Goal: Information Seeking & Learning: Find specific fact

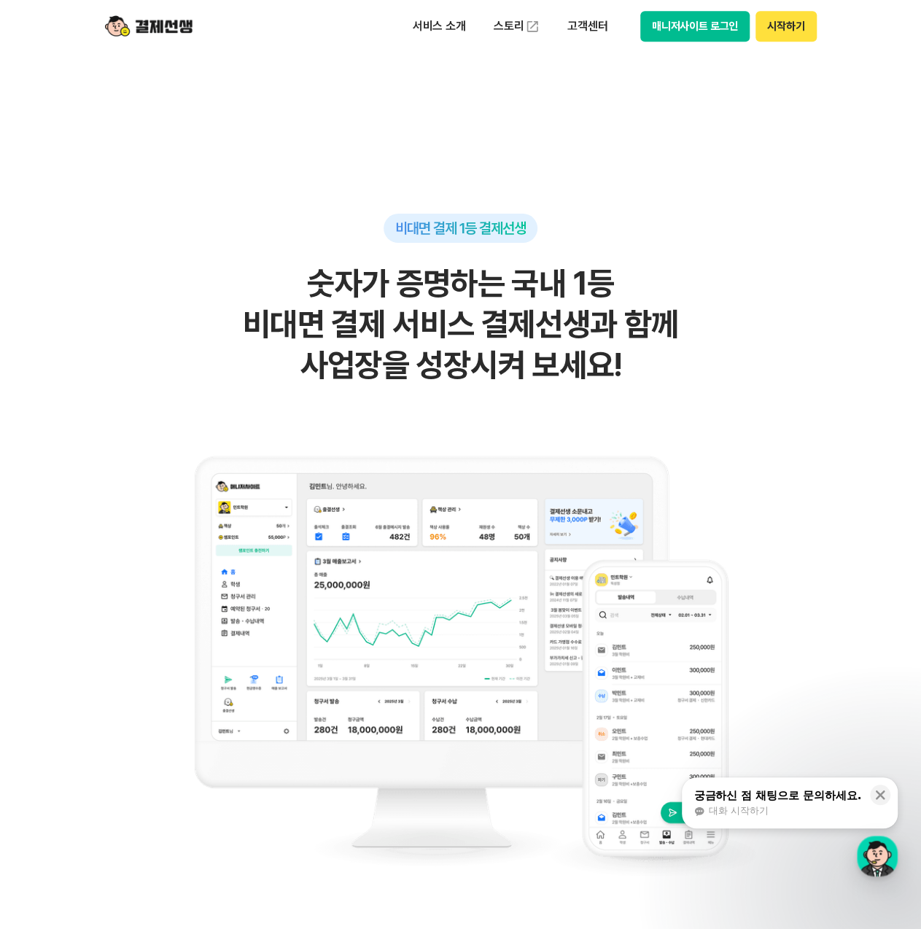
scroll to position [438, 0]
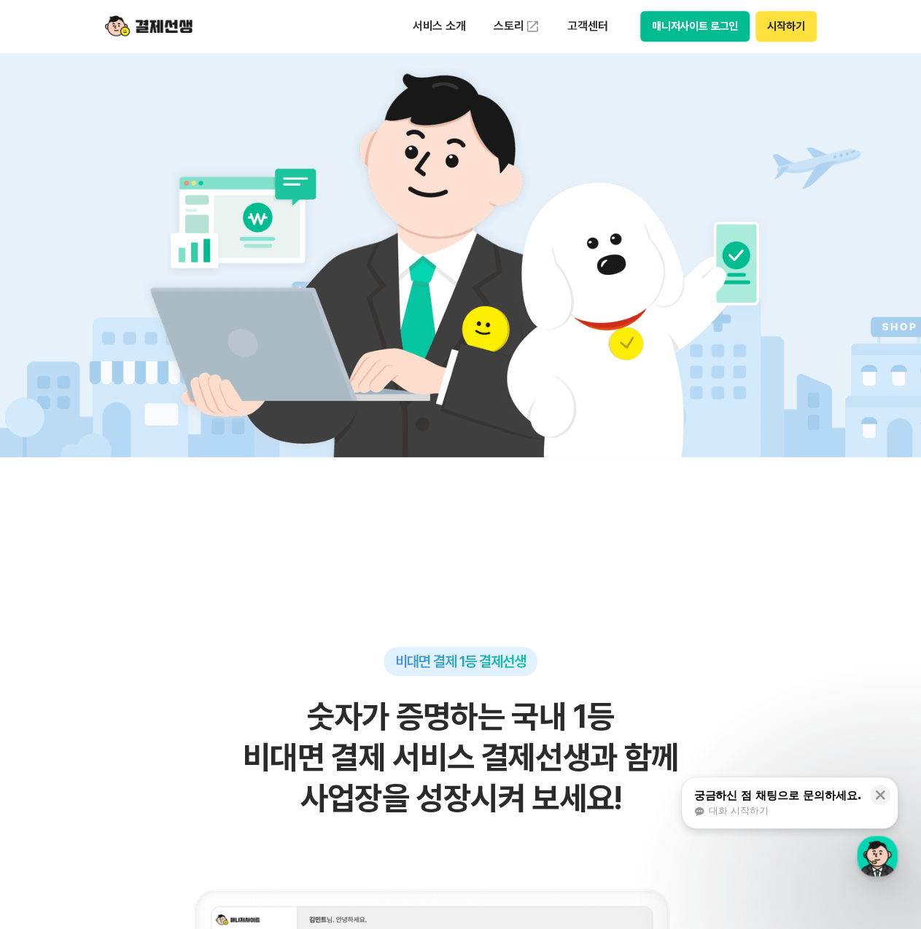
click at [709, 29] on button "매니저사이트 로그인" at bounding box center [695, 26] width 110 height 31
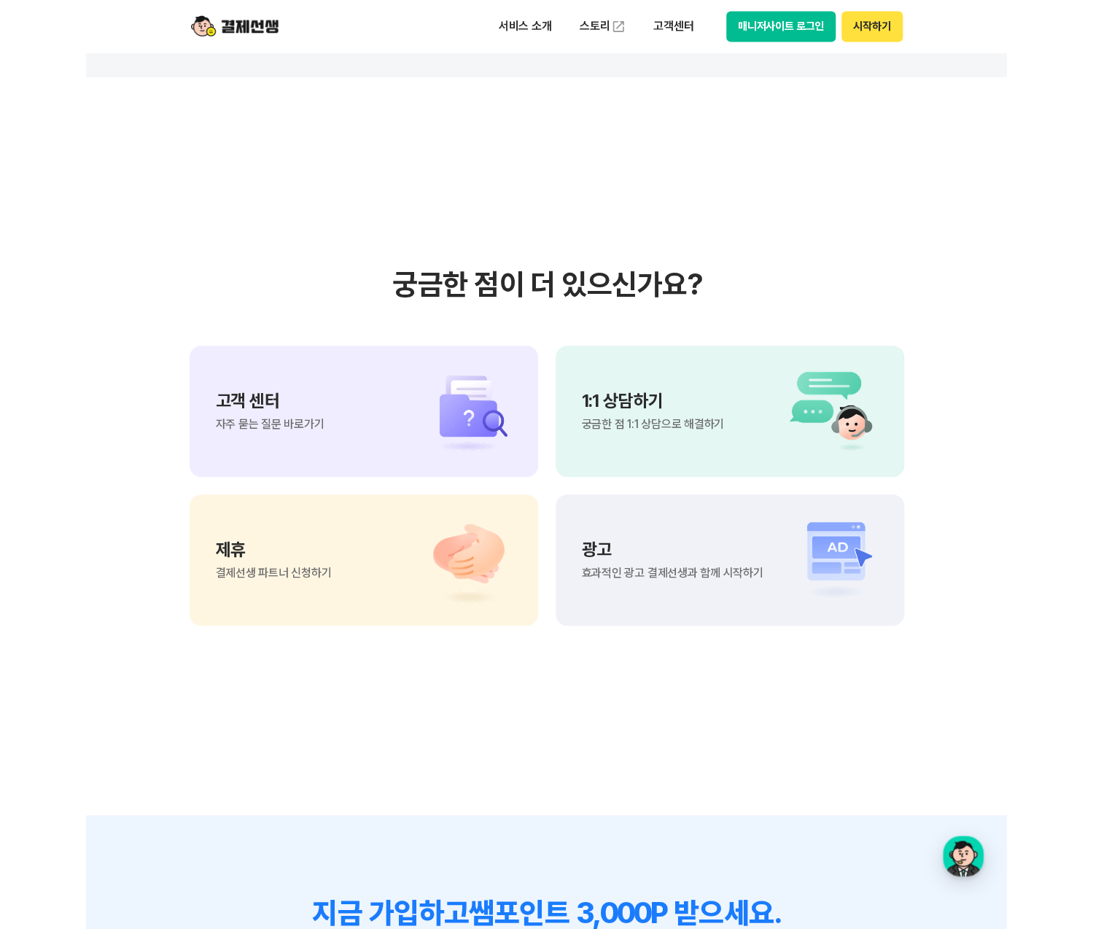
scroll to position [12032, 0]
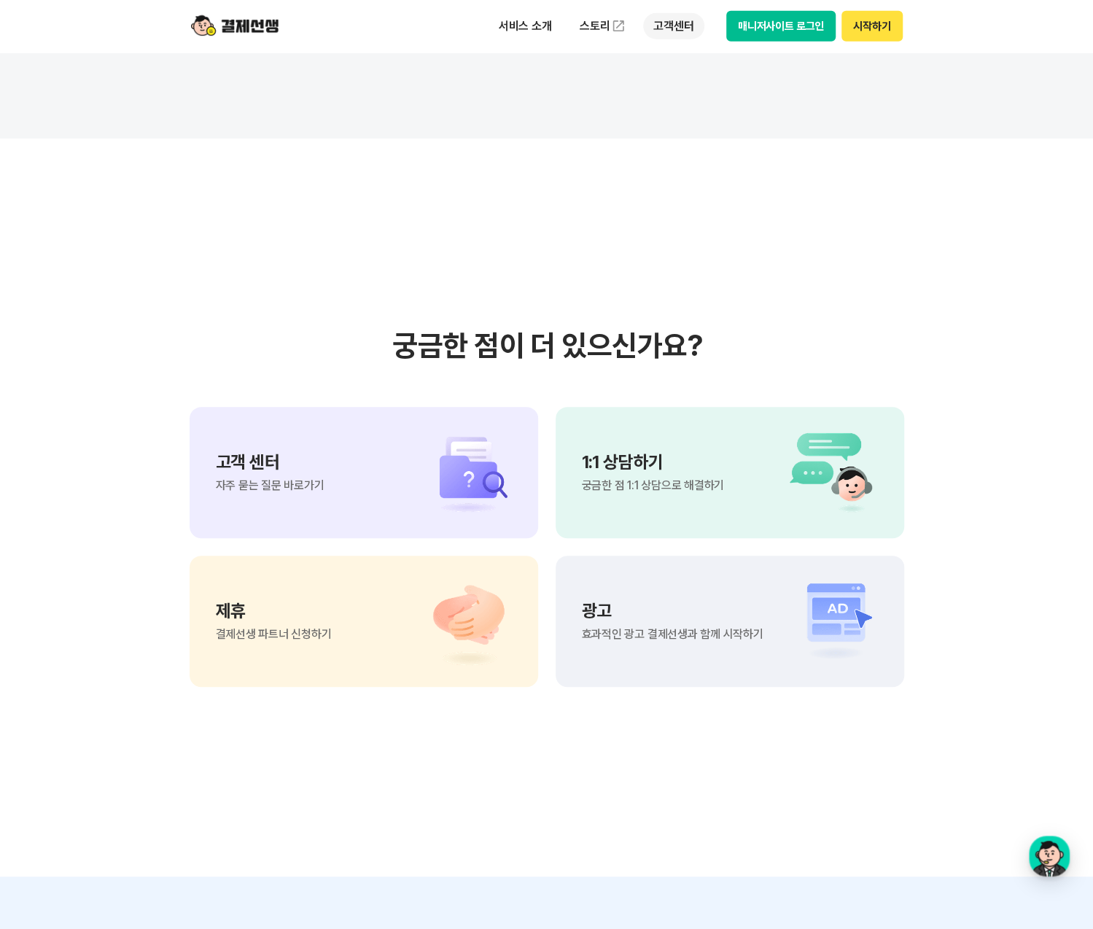
click at [691, 26] on p "고객센터" at bounding box center [673, 26] width 61 height 26
click at [690, 86] on link "자주 묻는 질문" at bounding box center [704, 85] width 123 height 29
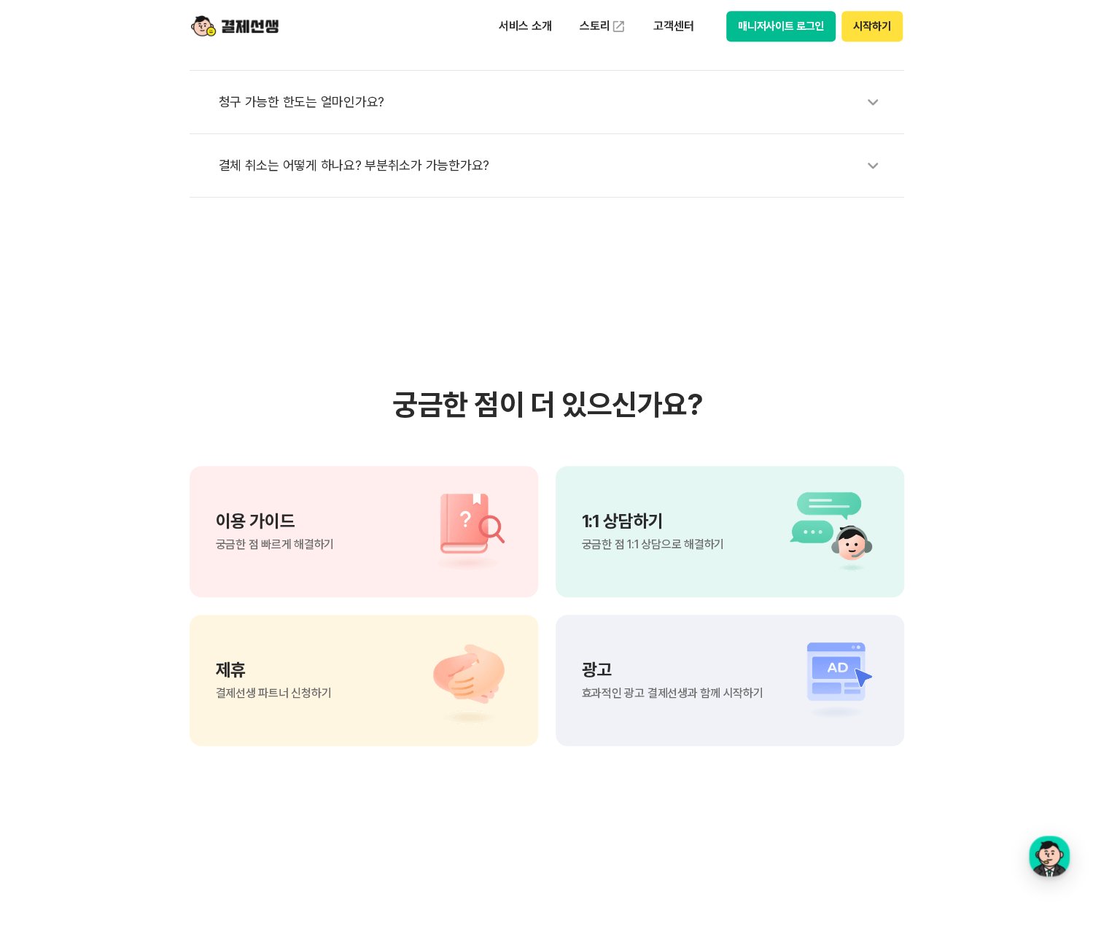
scroll to position [802, 0]
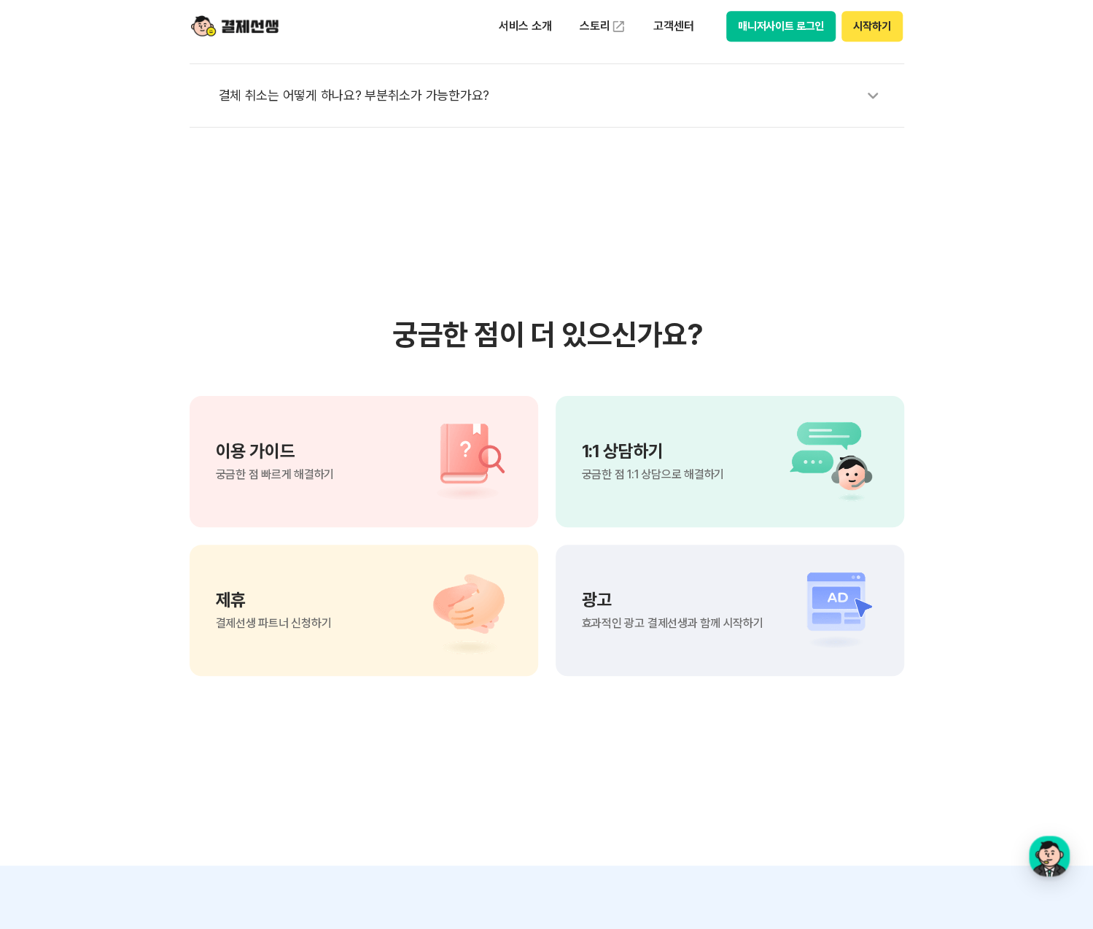
click at [413, 495] on img at bounding box center [461, 462] width 102 height 88
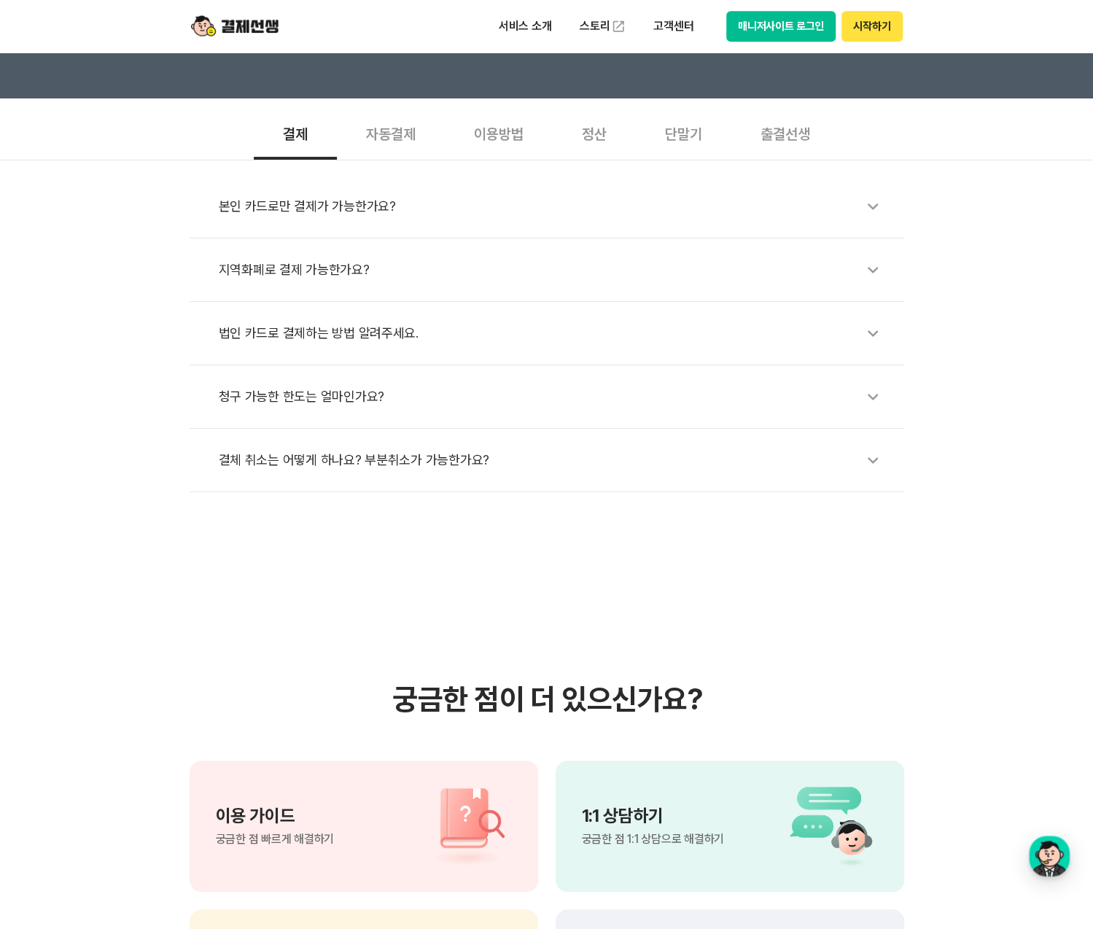
click at [410, 136] on div "자동결제" at bounding box center [391, 133] width 108 height 54
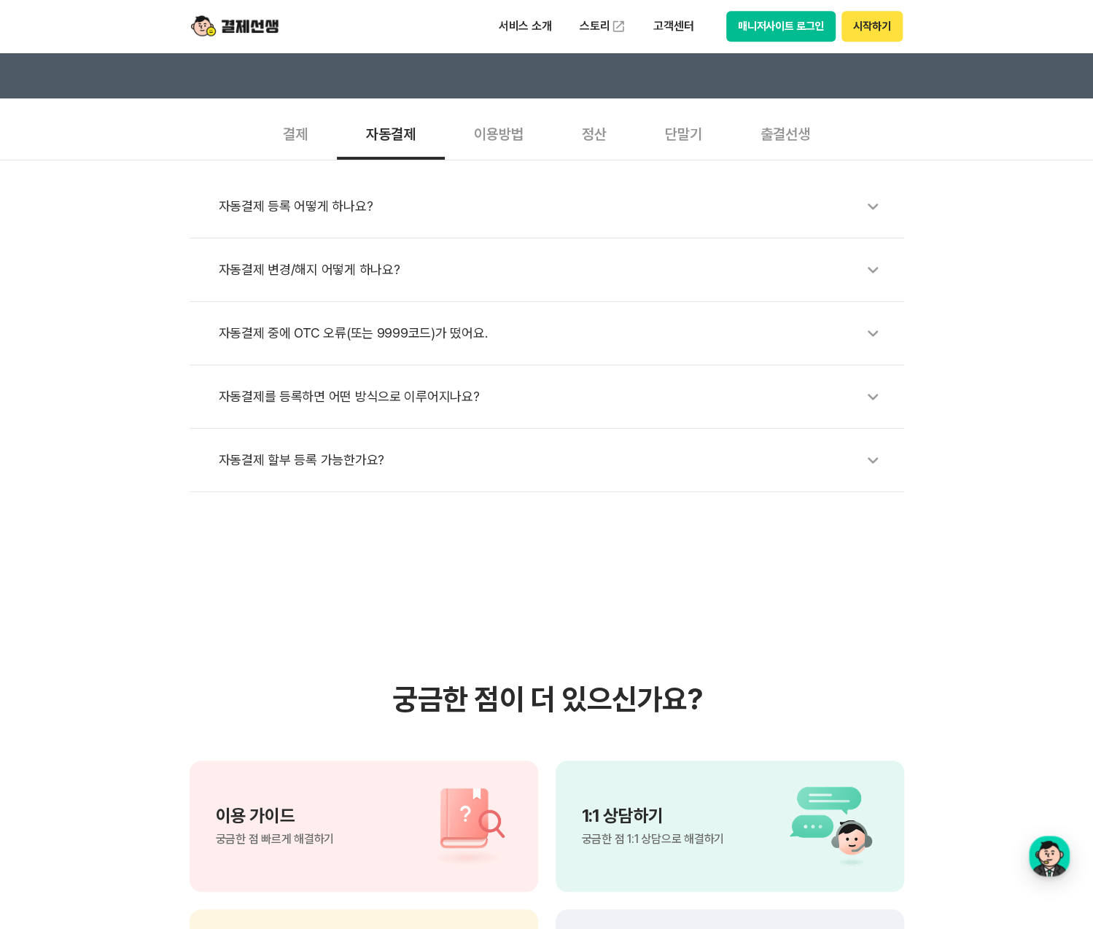
click at [670, 144] on div "단말기" at bounding box center [684, 133] width 96 height 54
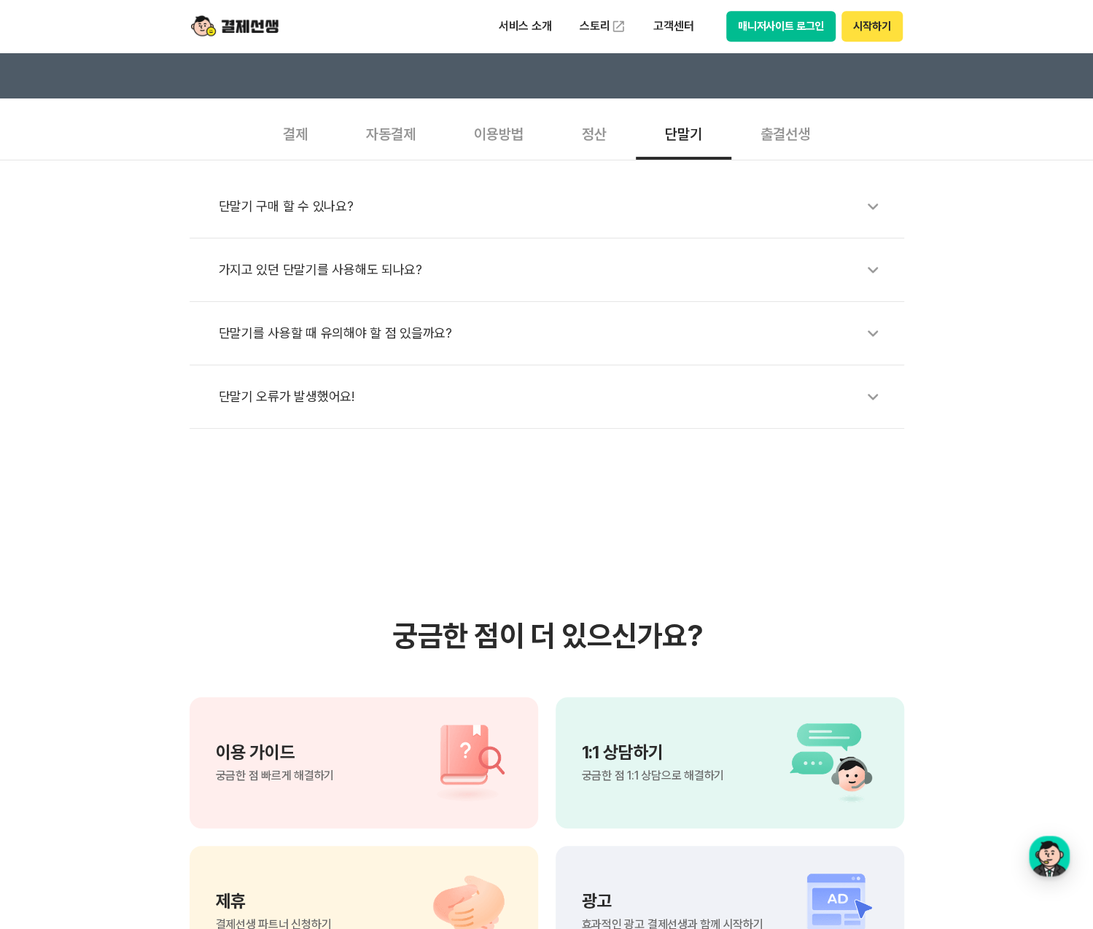
click at [290, 201] on div "단말기 구매 할 수 있나요?" at bounding box center [554, 207] width 671 height 34
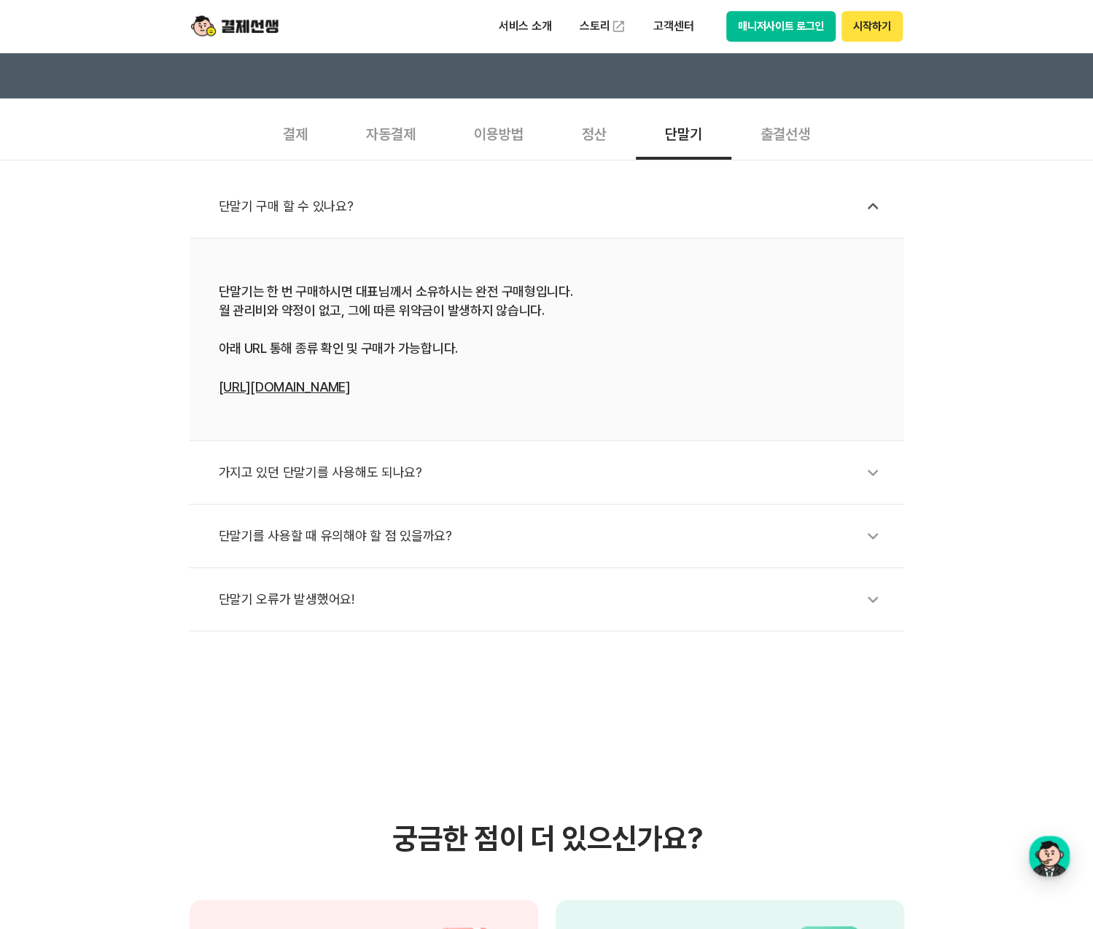
click at [293, 385] on link "[URL][DOMAIN_NAME]" at bounding box center [284, 386] width 131 height 15
click at [660, 32] on p "고객센터" at bounding box center [673, 26] width 61 height 26
click at [688, 117] on link "이용 가이드" at bounding box center [704, 117] width 123 height 32
click at [771, 26] on button "매니저사이트 로그인" at bounding box center [781, 26] width 110 height 31
